Goal: Information Seeking & Learning: Check status

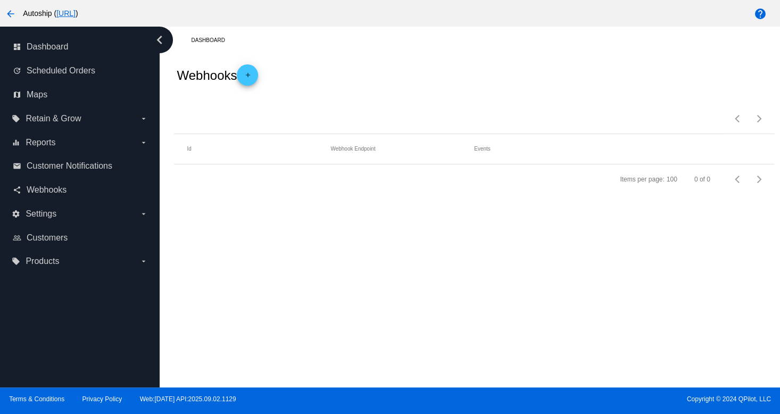
drag, startPoint x: 438, startPoint y: 62, endPoint x: 428, endPoint y: 66, distance: 11.5
click at [438, 62] on div "Webhooks add" at bounding box center [473, 75] width 599 height 43
drag, startPoint x: 323, startPoint y: 123, endPoint x: 289, endPoint y: 138, distance: 37.4
click at [312, 129] on div "Items per page: 100 0 of 0" at bounding box center [473, 114] width 599 height 37
click at [47, 88] on link "map Maps" at bounding box center [80, 94] width 135 height 17
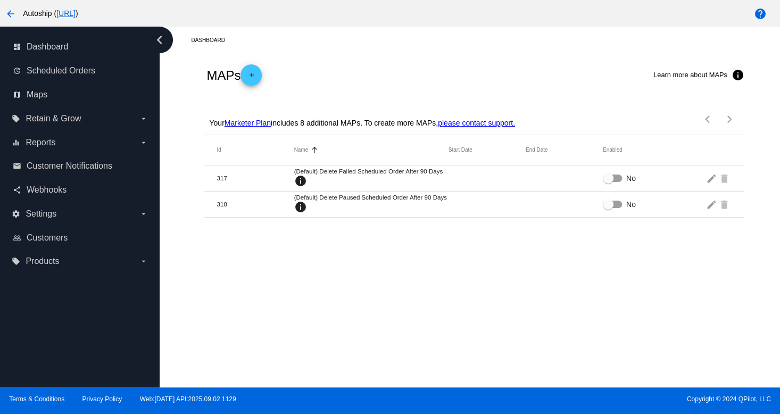
drag, startPoint x: 366, startPoint y: 44, endPoint x: 368, endPoint y: 56, distance: 12.4
click at [366, 44] on div "Dashboard" at bounding box center [482, 40] width 582 height 16
click at [329, 43] on div "Dashboard" at bounding box center [482, 40] width 582 height 16
click at [37, 186] on span "Webhooks" at bounding box center [47, 190] width 40 height 10
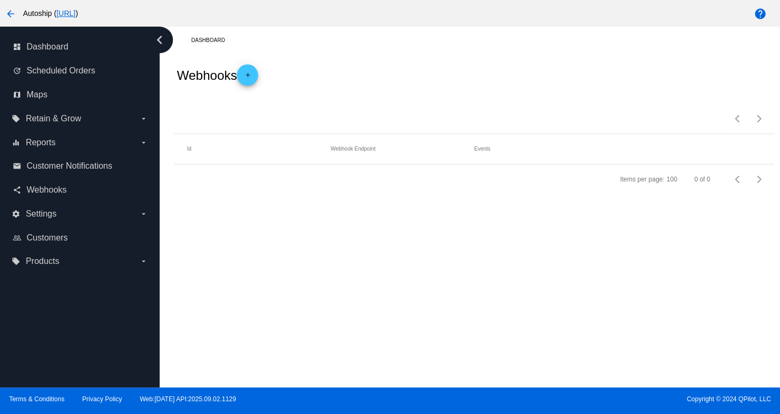
click at [550, 126] on div "Items per page: 100 0 of 0" at bounding box center [473, 114] width 599 height 37
click at [14, 161] on link "email Customer Notifications" at bounding box center [80, 165] width 135 height 17
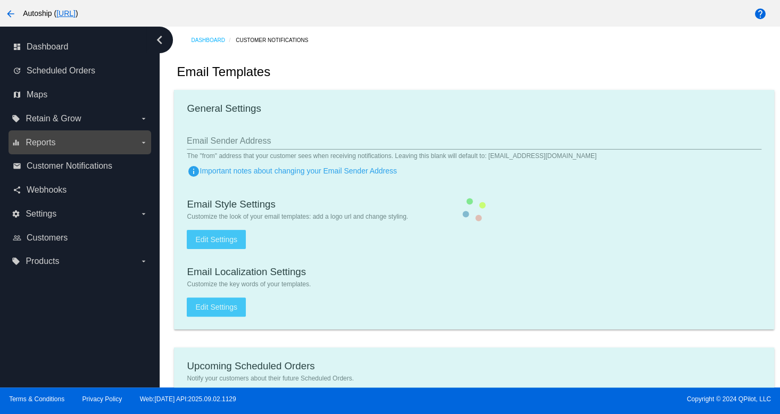
click at [47, 146] on span "Reports" at bounding box center [41, 143] width 30 height 10
click at [0, 0] on input "equalizer Reports arrow_drop_down" at bounding box center [0, 0] width 0 height 0
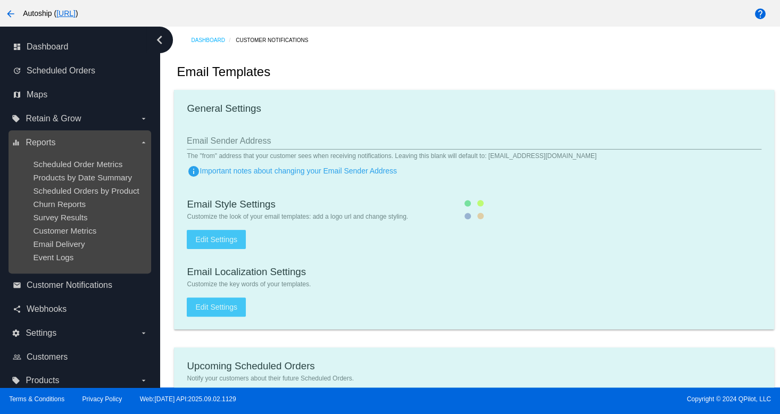
checkbox input "true"
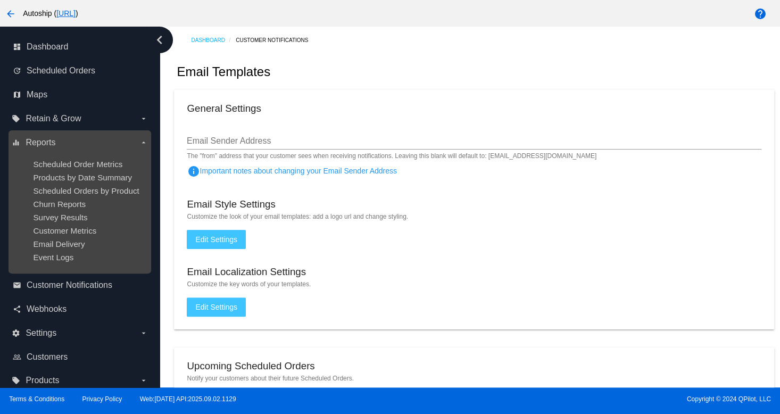
click at [98, 183] on ul "Scheduled Order Metrics Products by Date Summary Scheduled Orders by Product Ch…" at bounding box center [80, 210] width 136 height 119
click at [68, 203] on span "Churn Reports" at bounding box center [59, 203] width 53 height 9
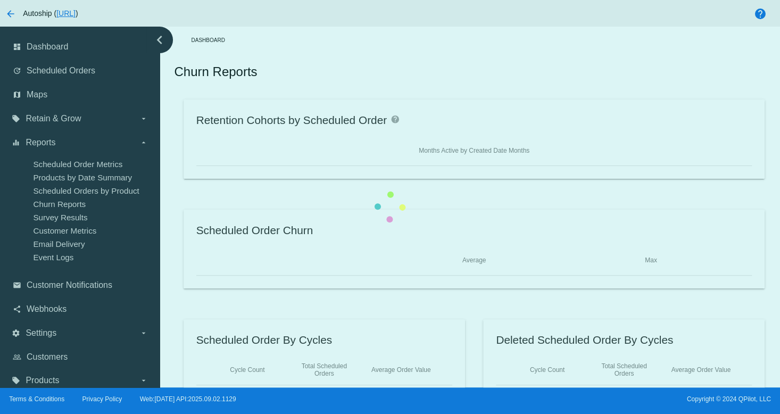
click at [174, 180] on div "Retention Cohorts by Scheduled Order help Months Active by Created Date Months …" at bounding box center [473, 248] width 599 height 298
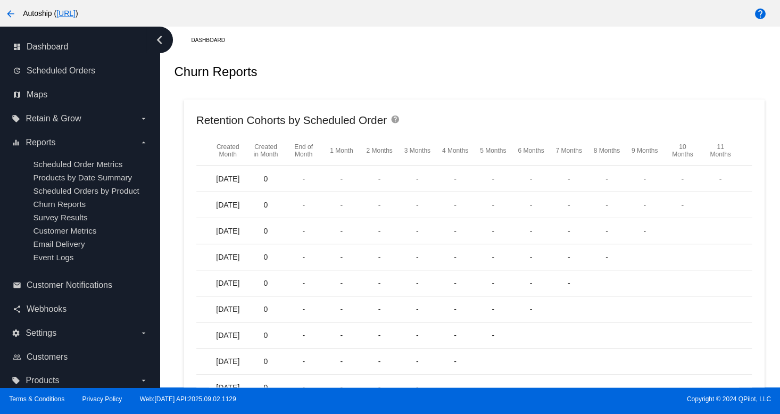
click at [651, 104] on mat-card "Retention Cohorts by Scheduled Order help Created Month Created in Month End of…" at bounding box center [473, 295] width 581 height 392
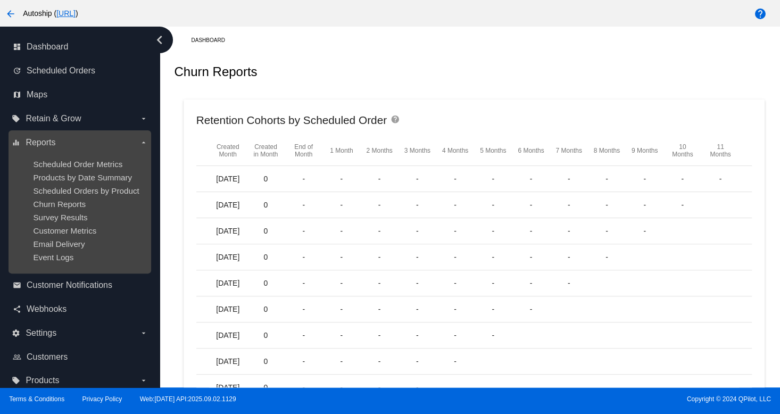
click at [57, 235] on div "Customer Metrics" at bounding box center [88, 230] width 110 height 9
click at [60, 216] on span "Survey Results" at bounding box center [60, 217] width 54 height 9
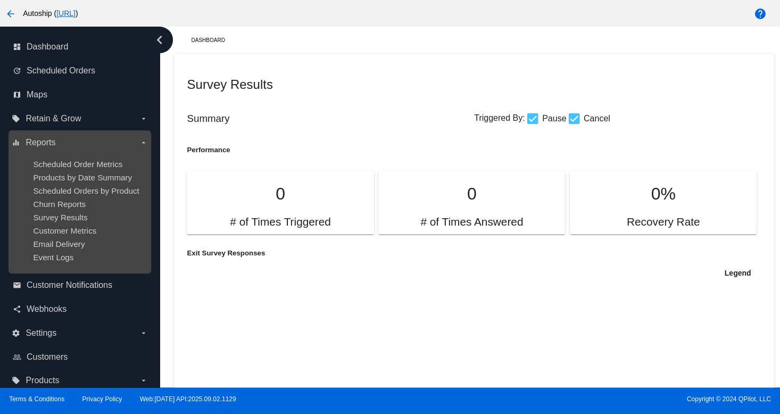
click at [55, 186] on ul "Scheduled Order Metrics Products by Date Summary Scheduled Orders by Product Ch…" at bounding box center [80, 210] width 136 height 119
click at [76, 168] on span "Scheduled Order Metrics" at bounding box center [77, 164] width 89 height 9
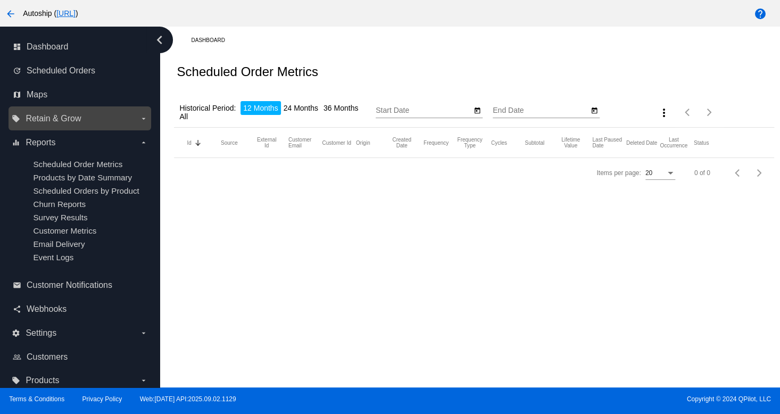
click at [45, 109] on div "local_offer Retain & Grow arrow_drop_down" at bounding box center [80, 118] width 143 height 24
type input "[DATE]"
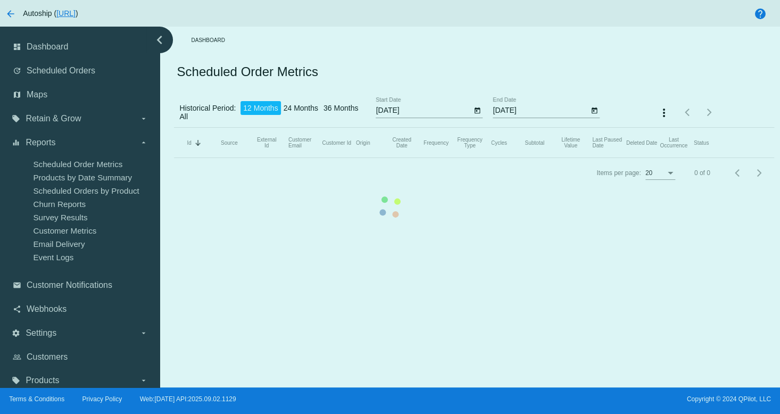
click at [174, 158] on mat-table "Id Sorted by Id descending Source External Id Customer Email Customer Id Origin…" at bounding box center [473, 143] width 599 height 30
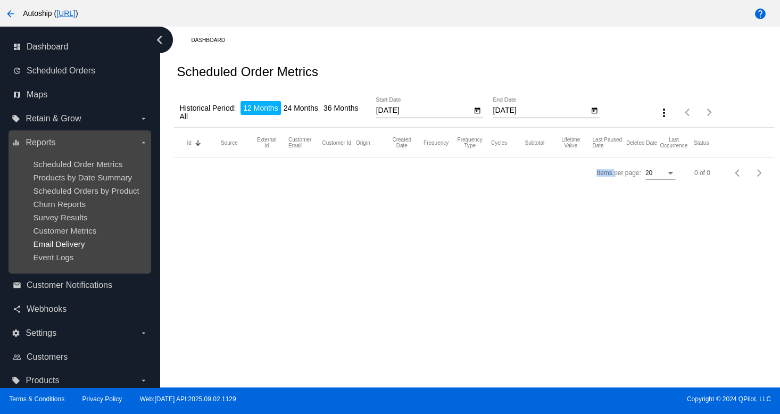
click at [74, 244] on span "Email Delivery" at bounding box center [59, 243] width 52 height 9
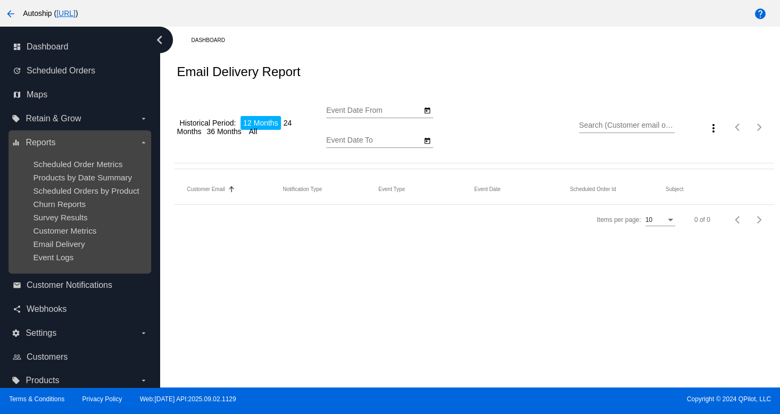
click at [76, 213] on ul "Scheduled Order Metrics Products by Date Summary Scheduled Orders by Product Ch…" at bounding box center [80, 210] width 136 height 119
type input "[DATE]"
